Goal: Transaction & Acquisition: Obtain resource

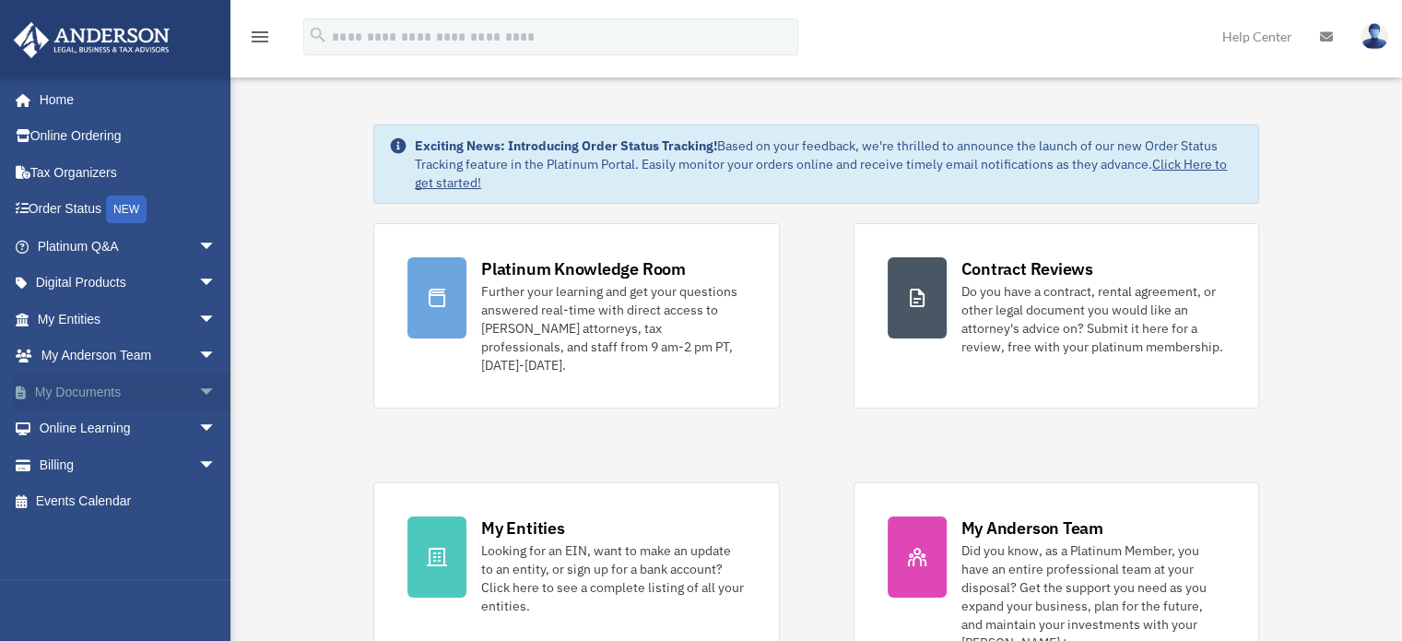
click at [198, 388] on span "arrow_drop_down" at bounding box center [216, 392] width 37 height 38
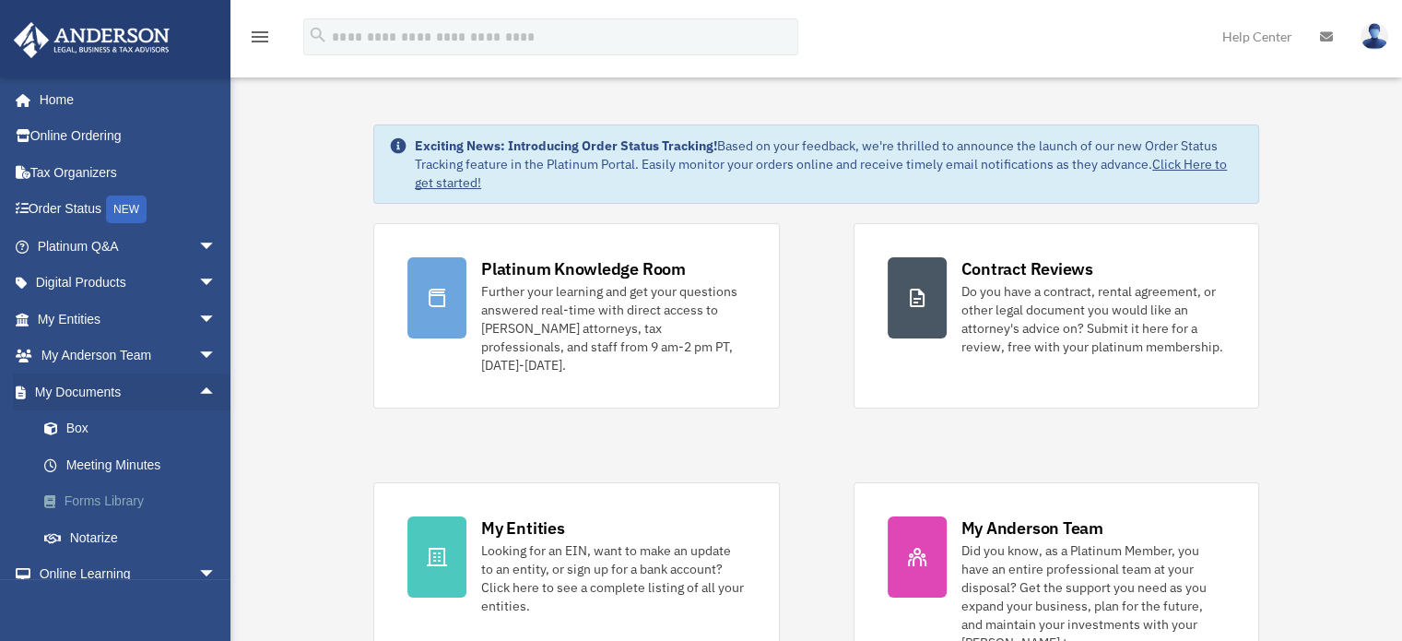
click at [125, 498] on link "Forms Library" at bounding box center [135, 501] width 218 height 37
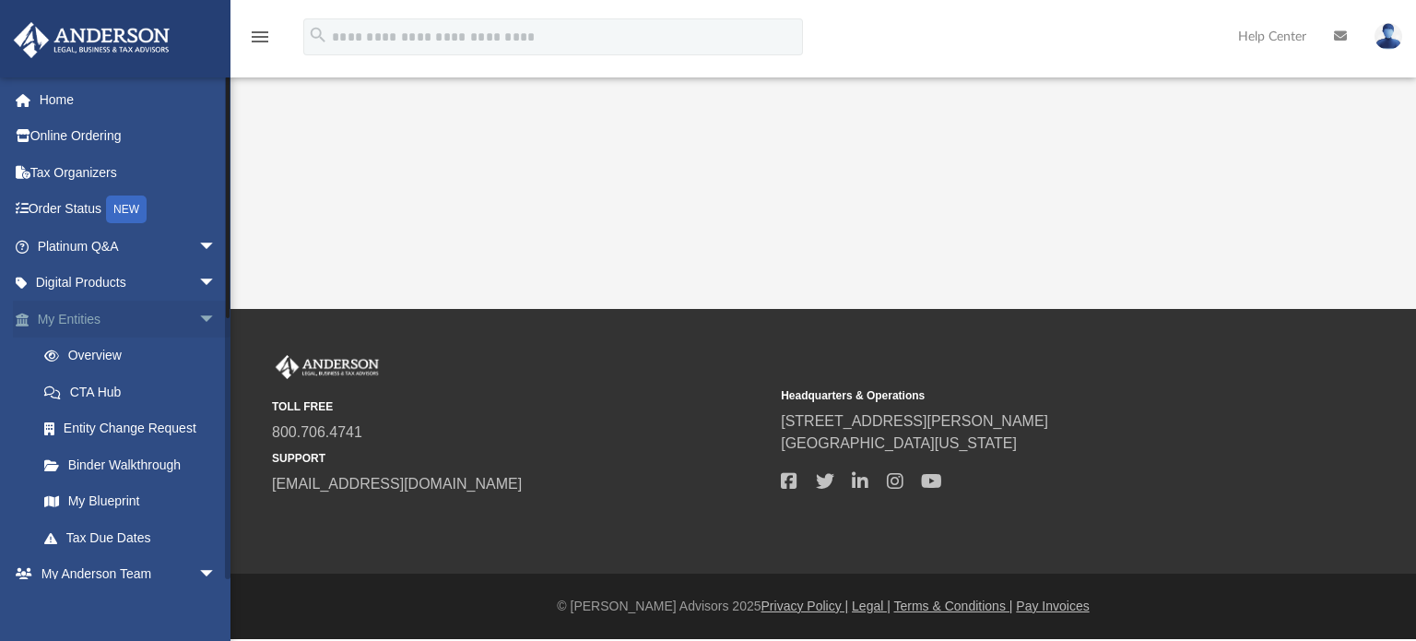
click at [198, 313] on span "arrow_drop_down" at bounding box center [216, 320] width 37 height 38
click at [198, 360] on span "arrow_drop_down" at bounding box center [216, 356] width 37 height 38
click at [131, 497] on link "Forms Library" at bounding box center [135, 501] width 218 height 37
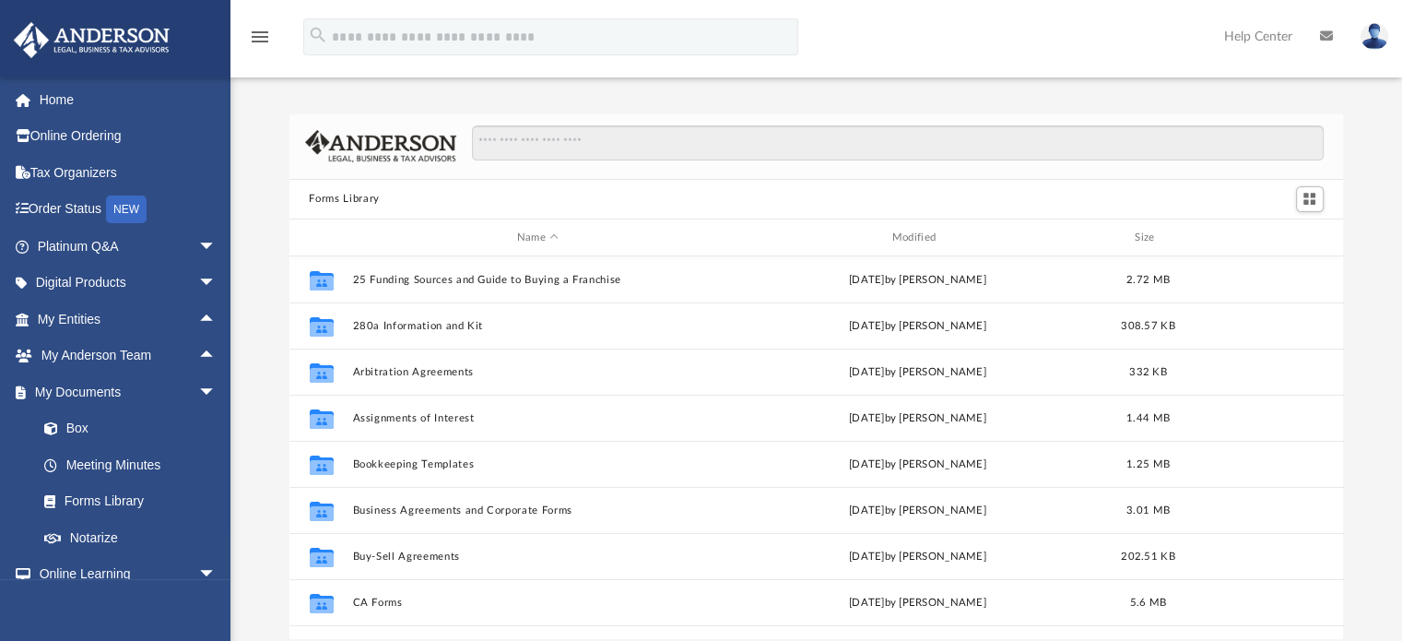
scroll to position [405, 1040]
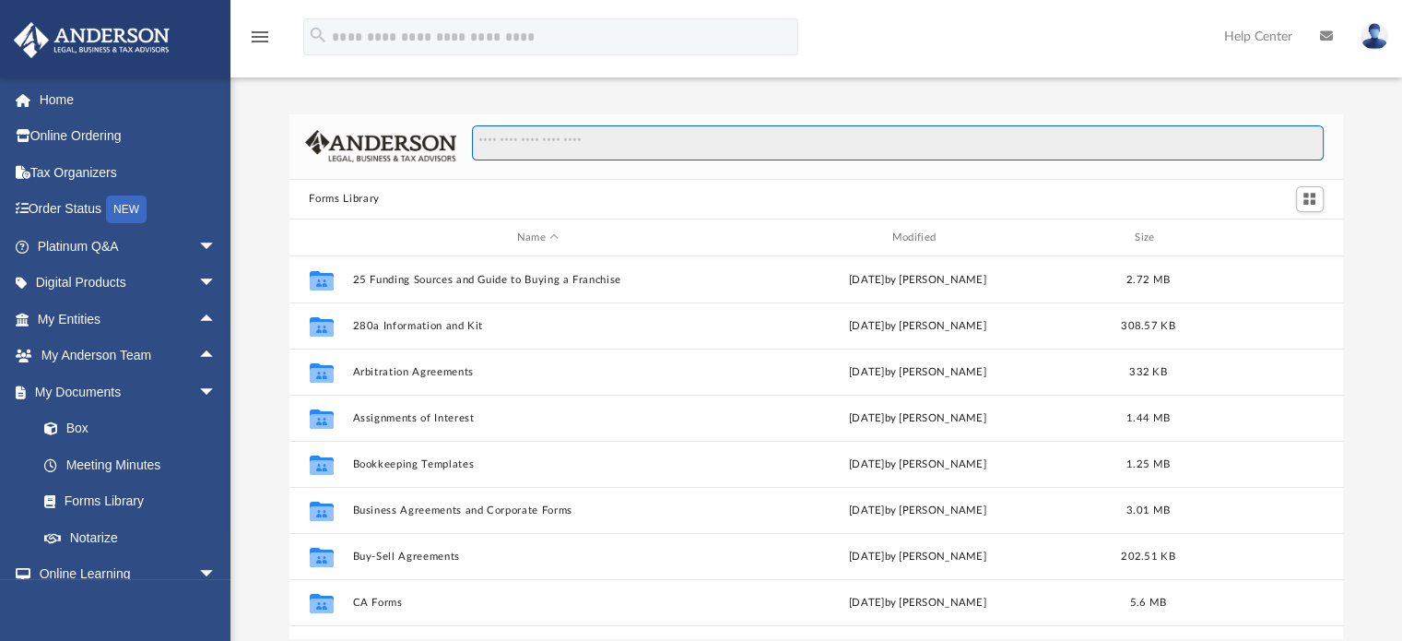
click at [592, 136] on input "Search files and folders" at bounding box center [897, 142] width 851 height 35
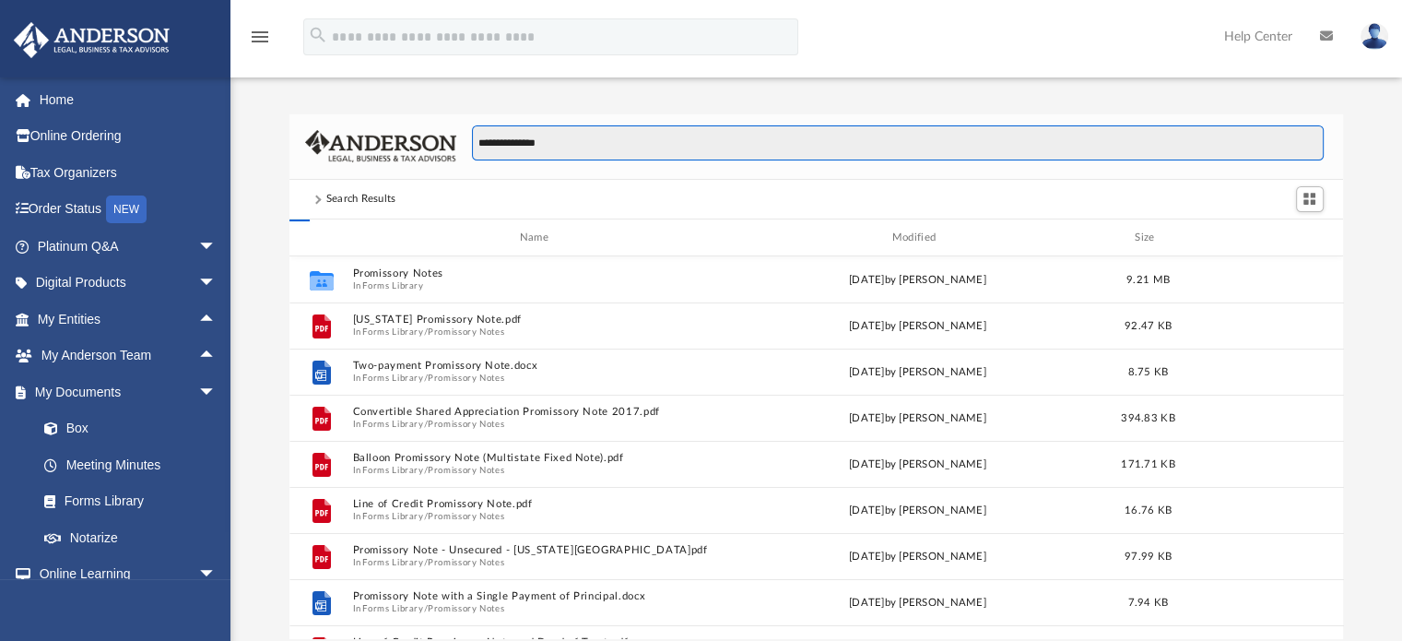
type input "**********"
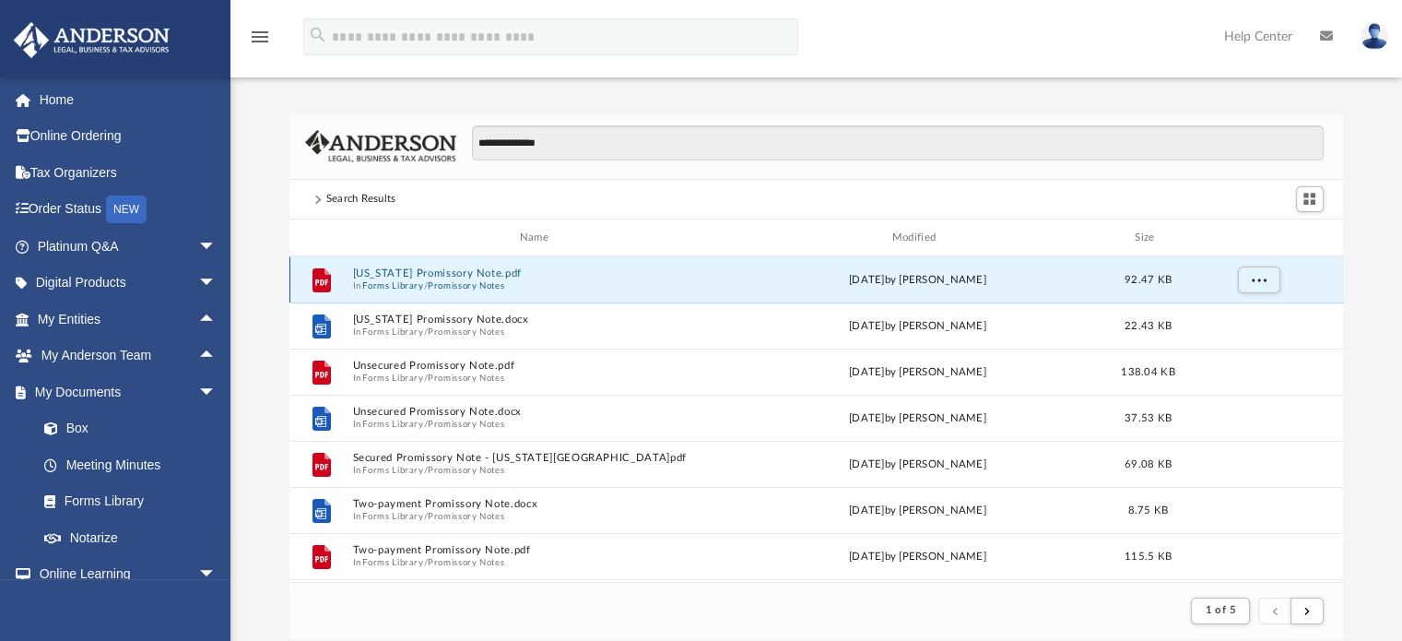
scroll to position [348, 1040]
click at [425, 275] on button "[US_STATE] Promissory Note.pdf" at bounding box center [538, 274] width 372 height 12
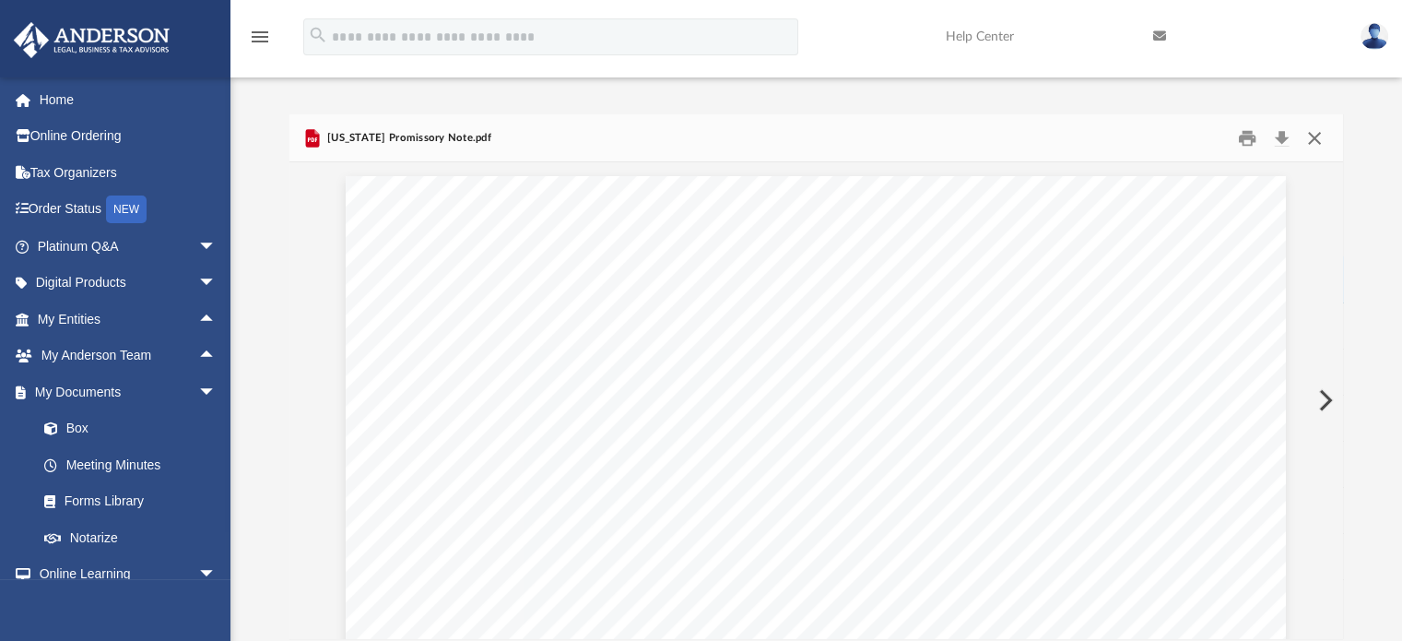
click at [1316, 136] on button "Close" at bounding box center [1314, 138] width 33 height 29
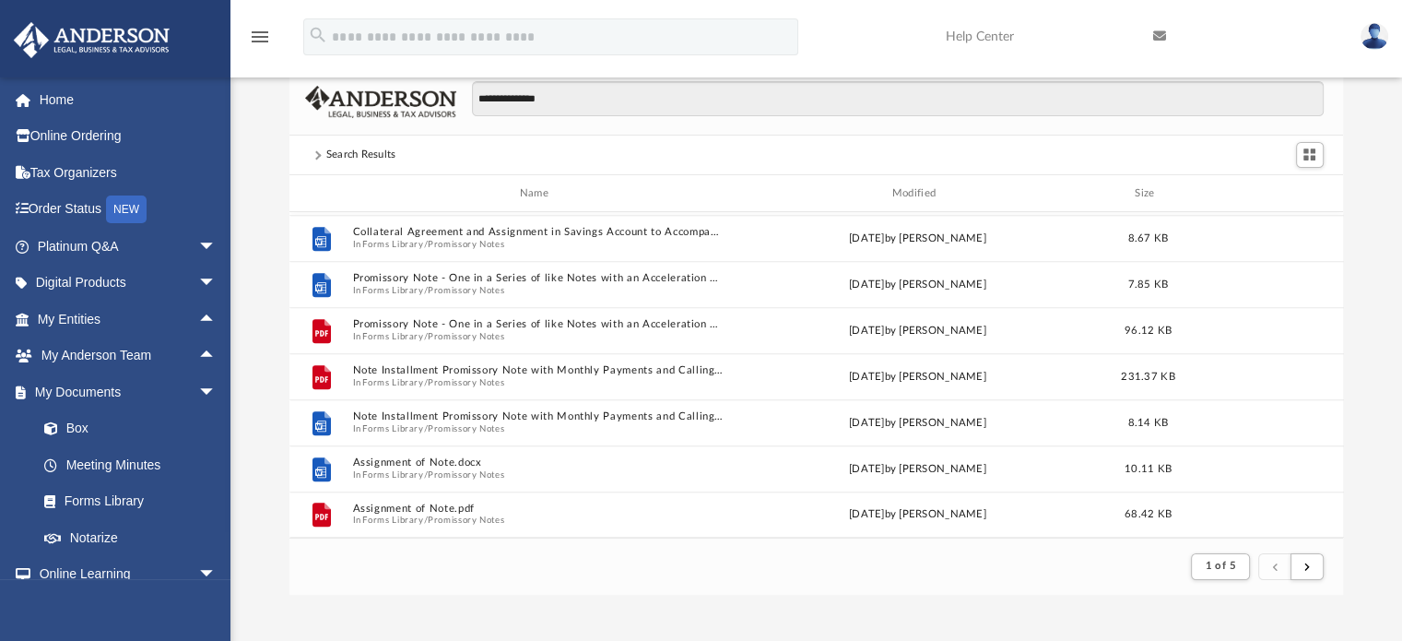
scroll to position [76, 0]
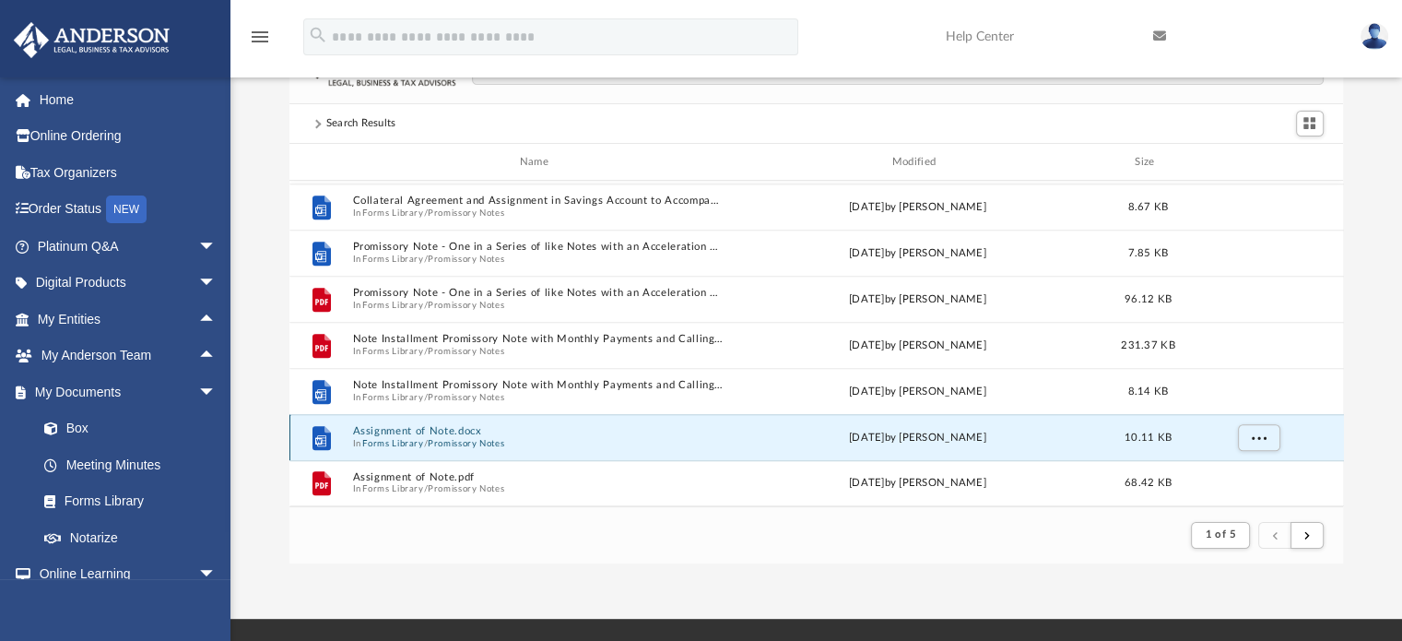
click at [430, 429] on button "Assignment of Note.docx" at bounding box center [538, 432] width 372 height 12
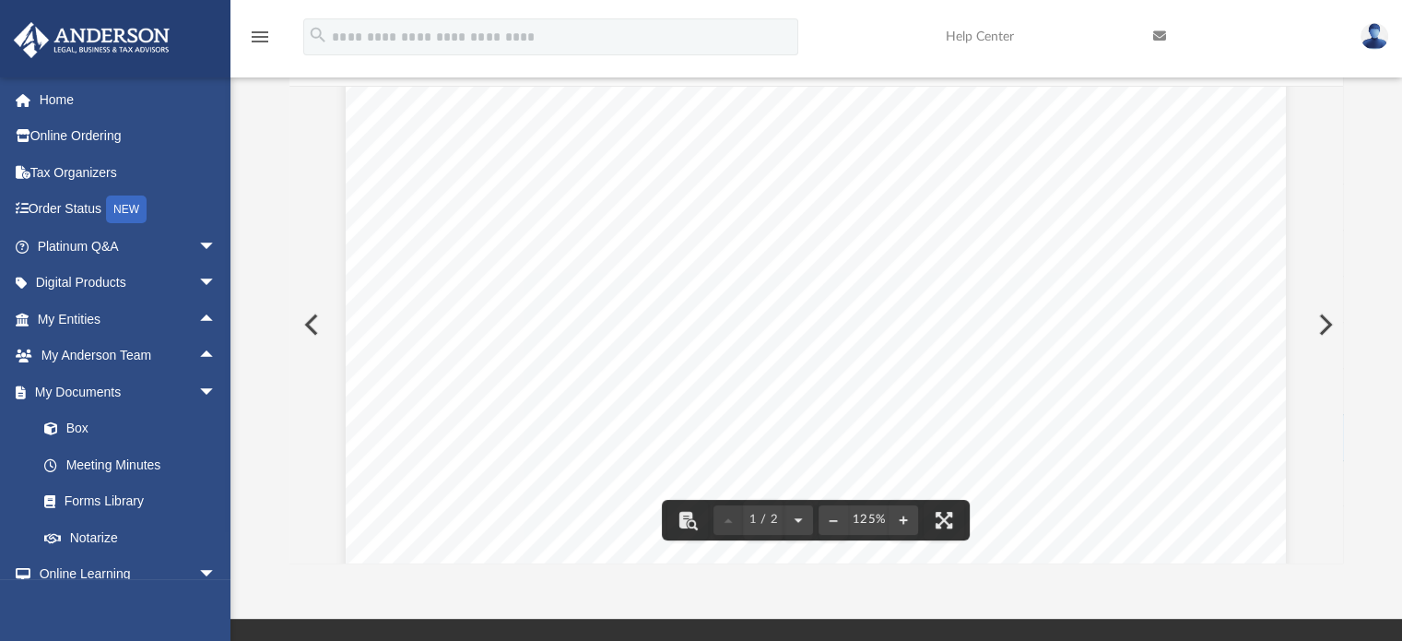
scroll to position [0, 0]
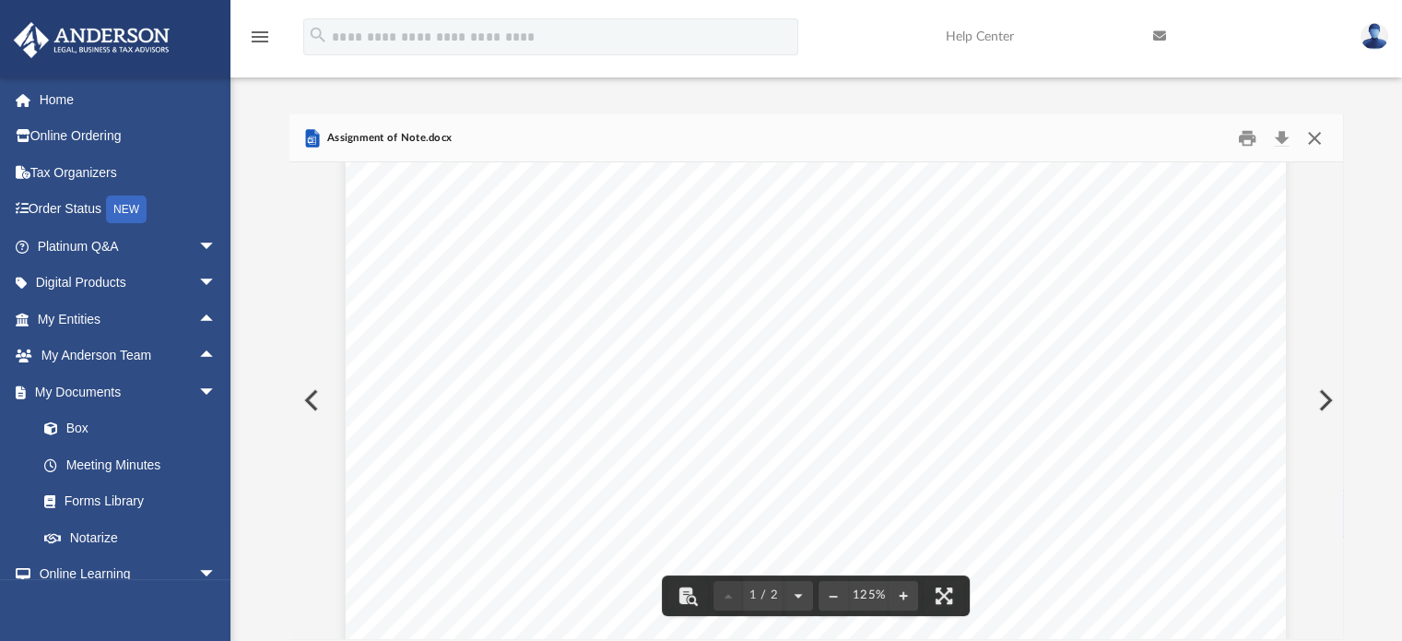
click at [1322, 136] on button "Close" at bounding box center [1314, 138] width 33 height 29
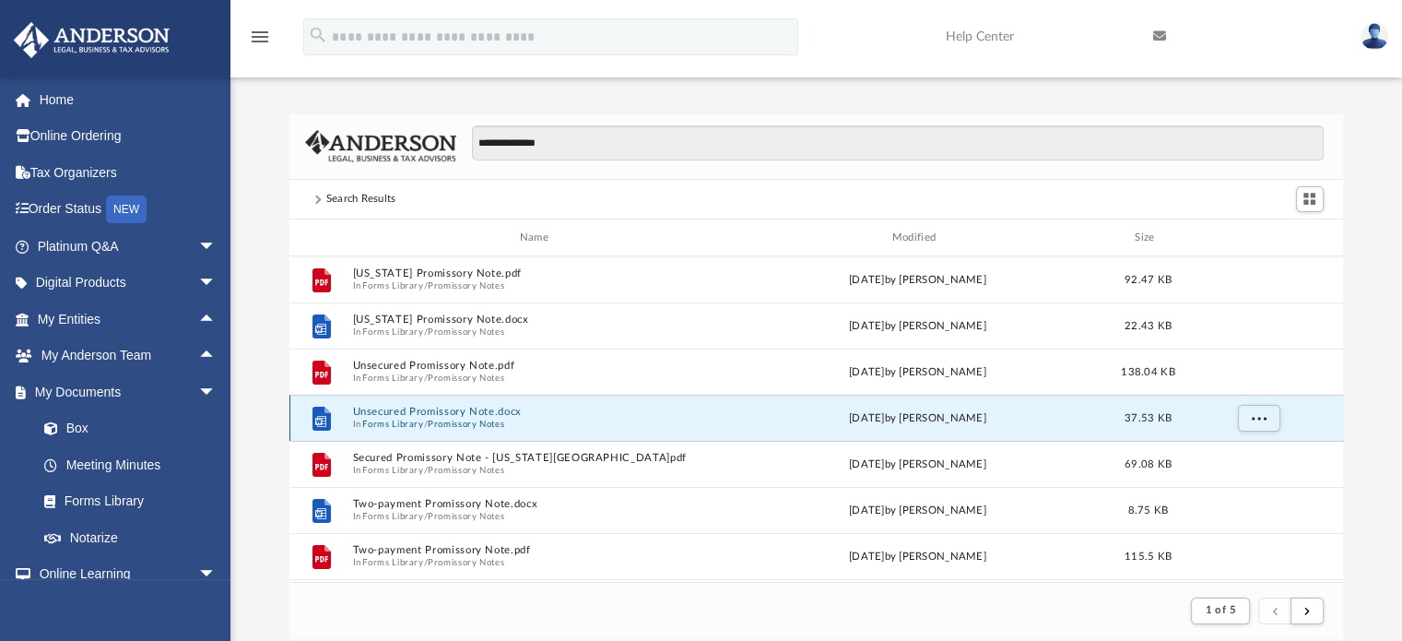
click at [482, 408] on button "Unsecured Promissory Note.docx" at bounding box center [538, 413] width 372 height 12
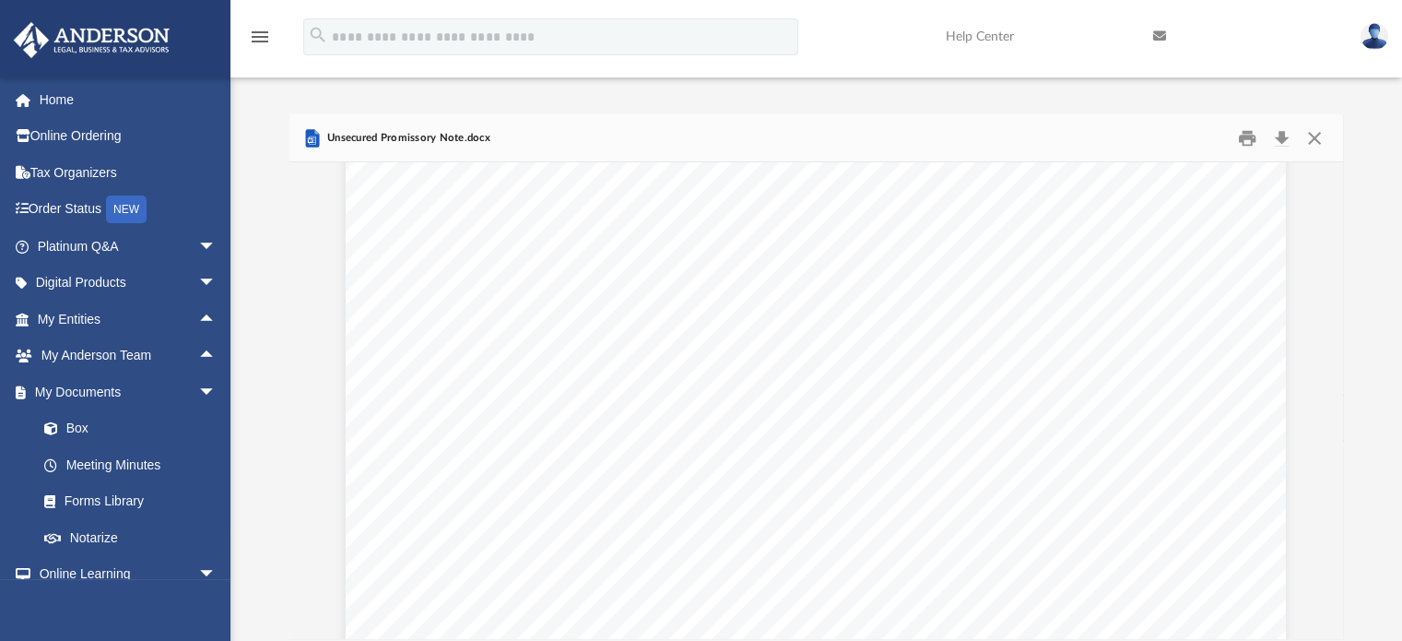
scroll to position [50, 0]
click at [1280, 138] on button "Download" at bounding box center [1282, 138] width 33 height 29
